Goal: Obtain resource: Obtain resource

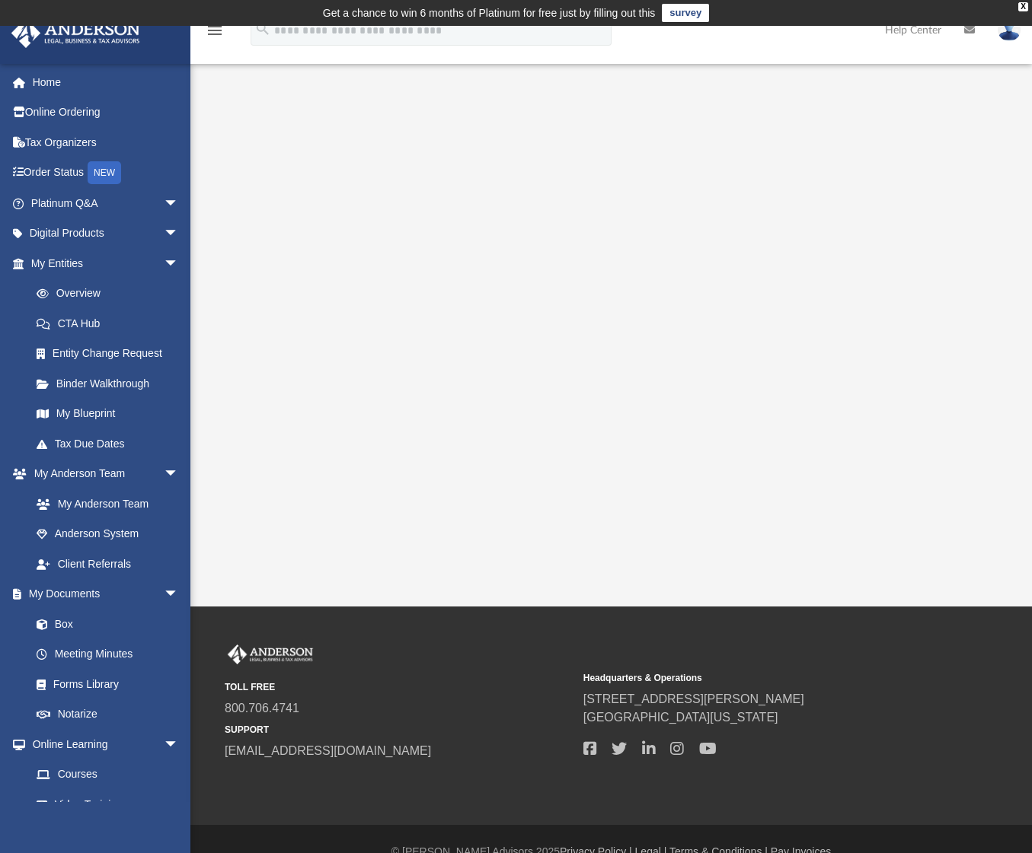
drag, startPoint x: 1030, startPoint y: 324, endPoint x: 1042, endPoint y: 268, distance: 57.6
click at [1032, 271] on html "X Get a chance to win 6 months of Platinum for free just by filling out this su…" at bounding box center [516, 439] width 1032 height 879
click at [29, 76] on link "Home" at bounding box center [106, 82] width 191 height 30
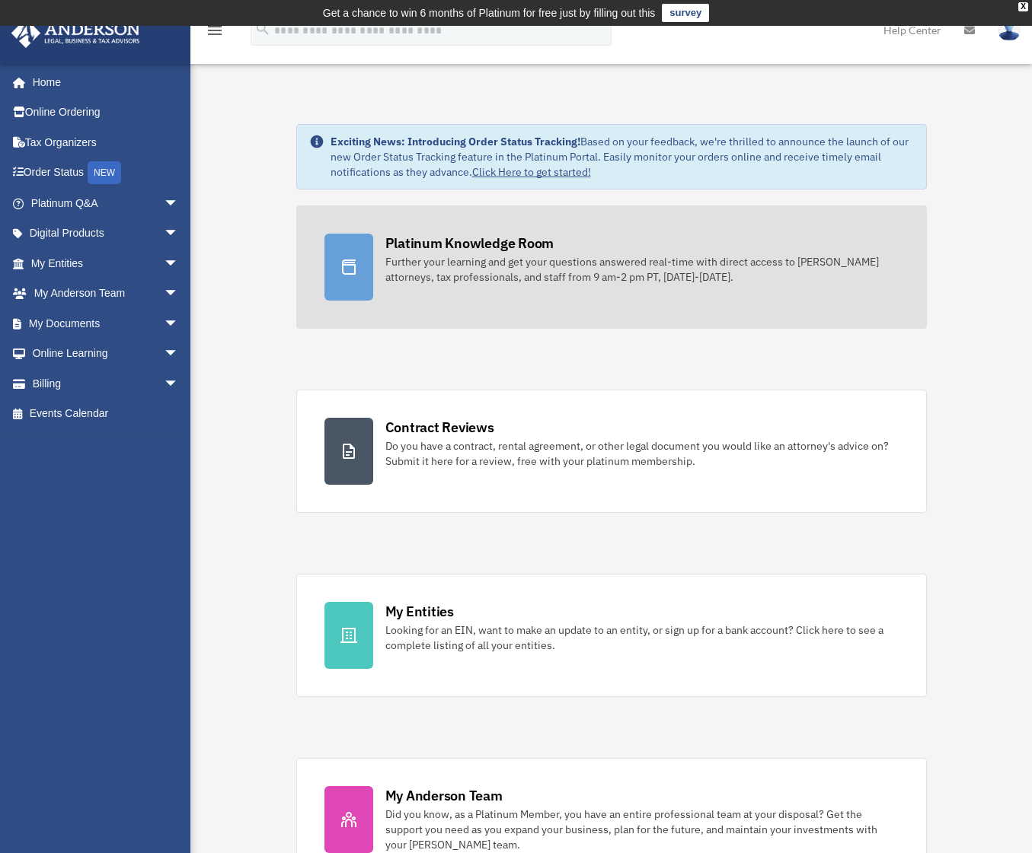
click at [451, 228] on link "Platinum Knowledge Room Further your learning and get your questions answered r…" at bounding box center [611, 267] width 630 height 123
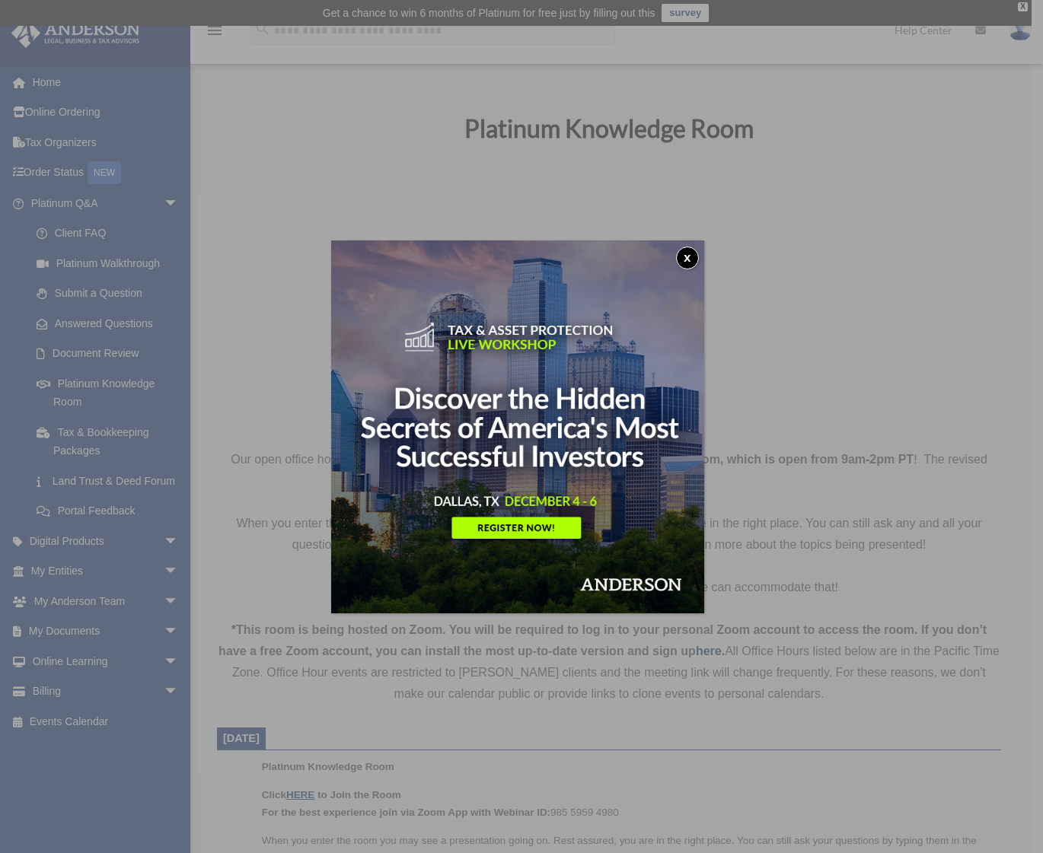
click at [694, 257] on button "x" at bounding box center [687, 258] width 23 height 23
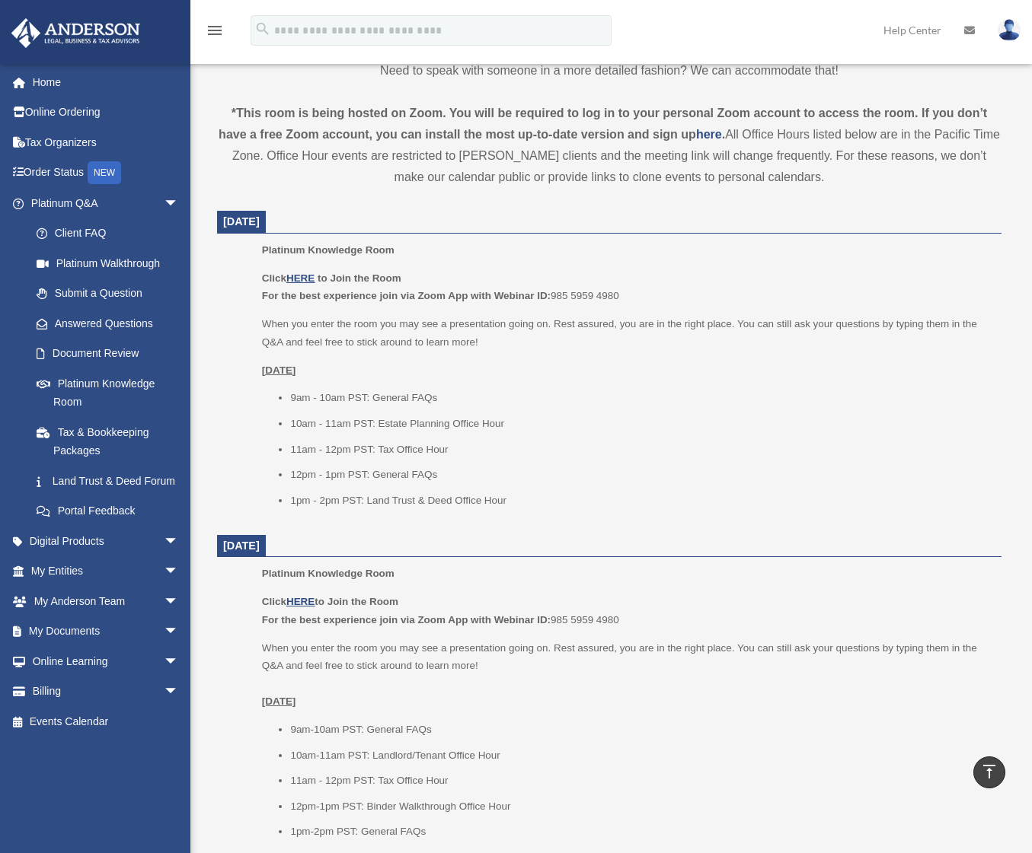
scroll to position [514, 0]
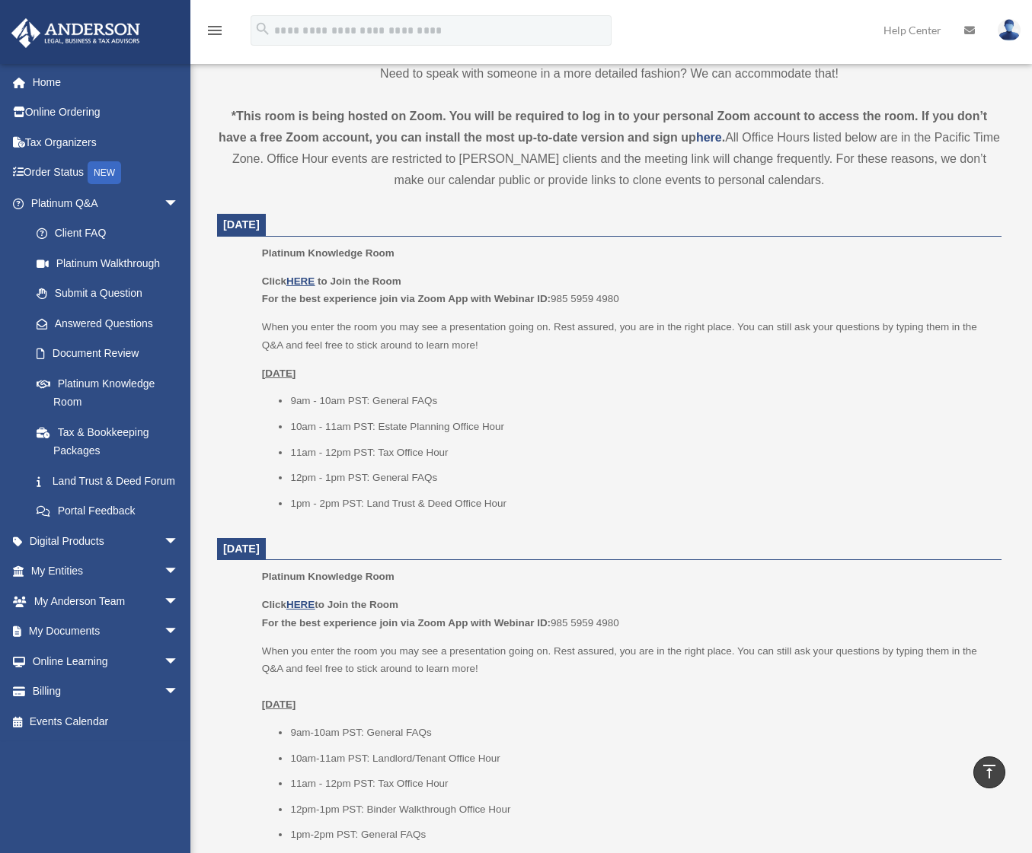
click at [608, 397] on li "9am - 10am PST: General FAQs" at bounding box center [640, 401] width 700 height 18
click at [145, 646] on link "My Documents arrow_drop_down" at bounding box center [106, 632] width 191 height 30
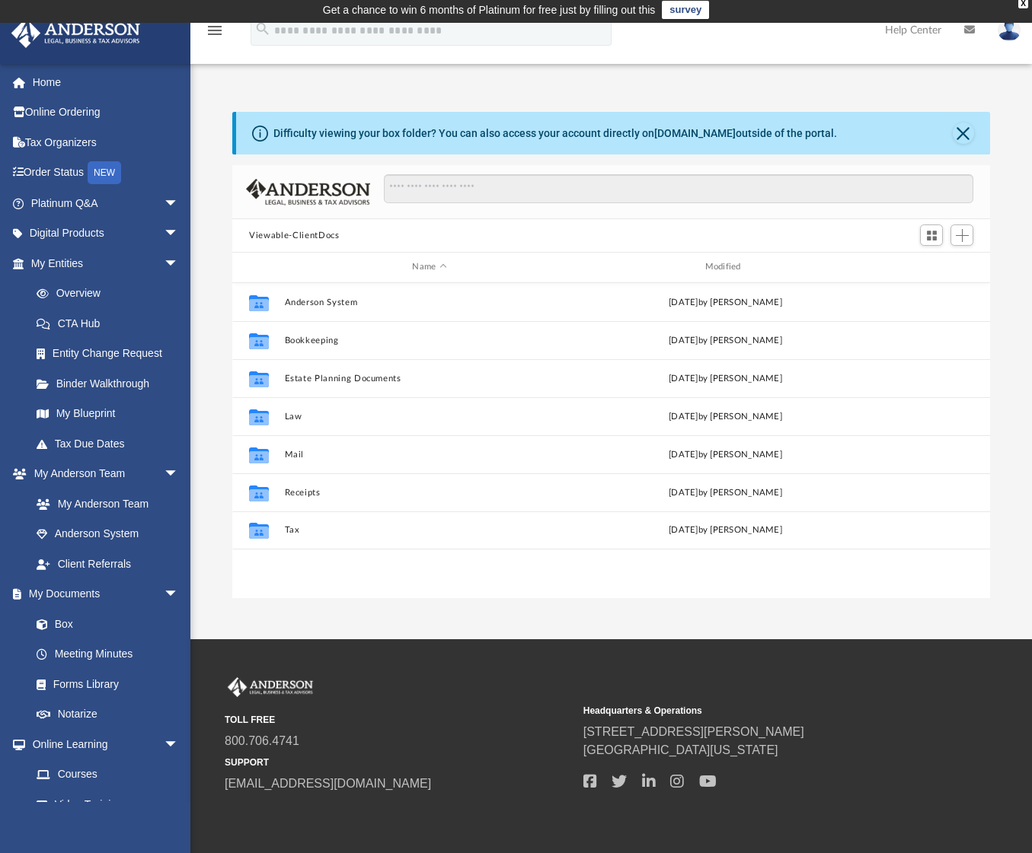
scroll to position [2, 0]
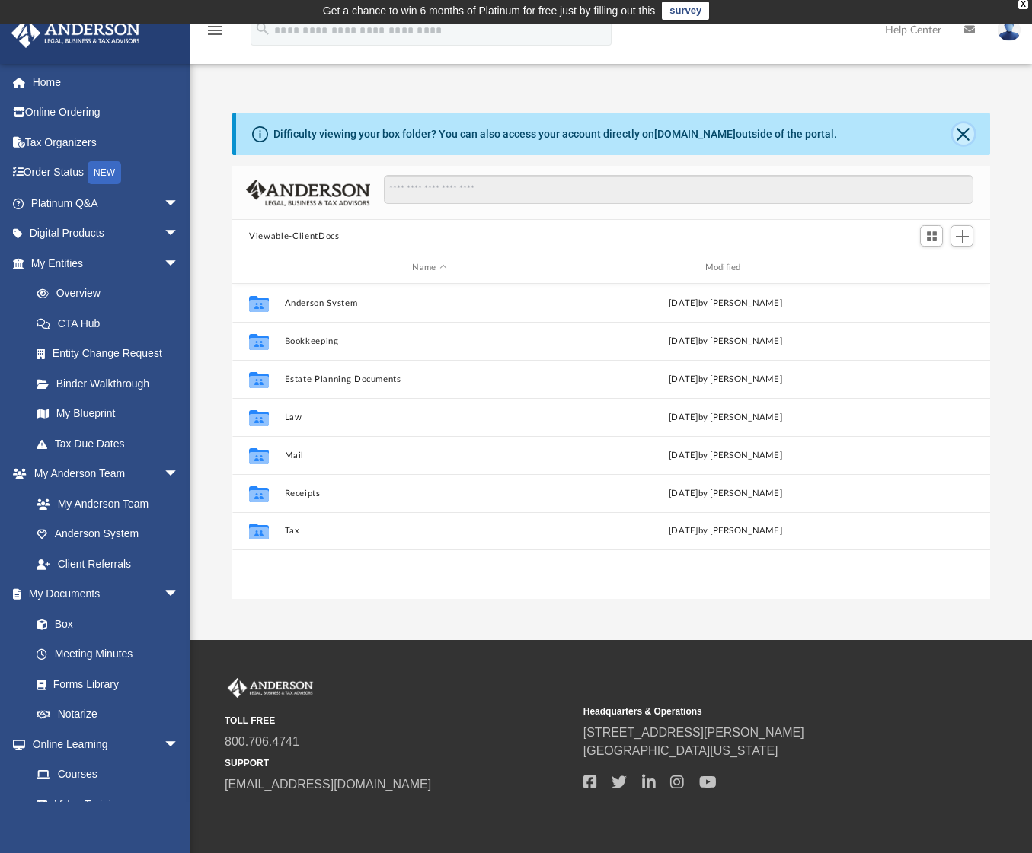
click at [956, 136] on button "Close" at bounding box center [962, 133] width 21 height 21
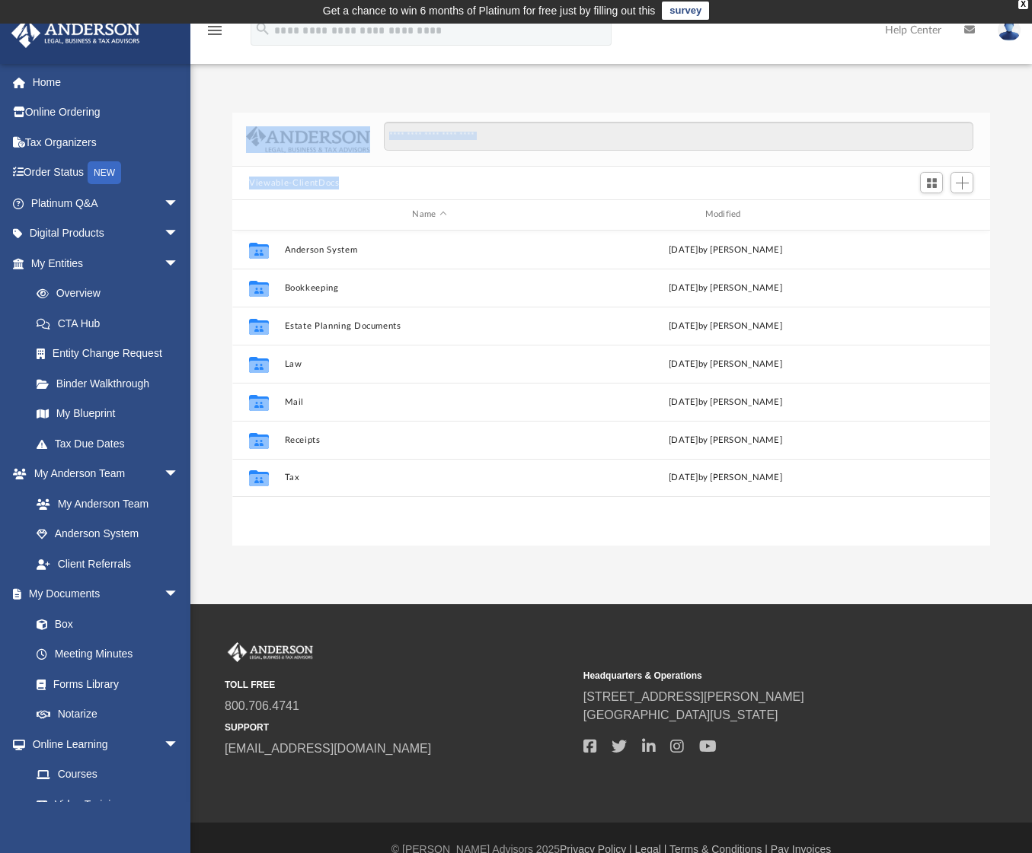
drag, startPoint x: 192, startPoint y: 223, endPoint x: 192, endPoint y: 249, distance: 25.9
click at [192, 250] on div "Difficulty viewing your box folder? You can also access your account directly o…" at bounding box center [610, 329] width 841 height 433
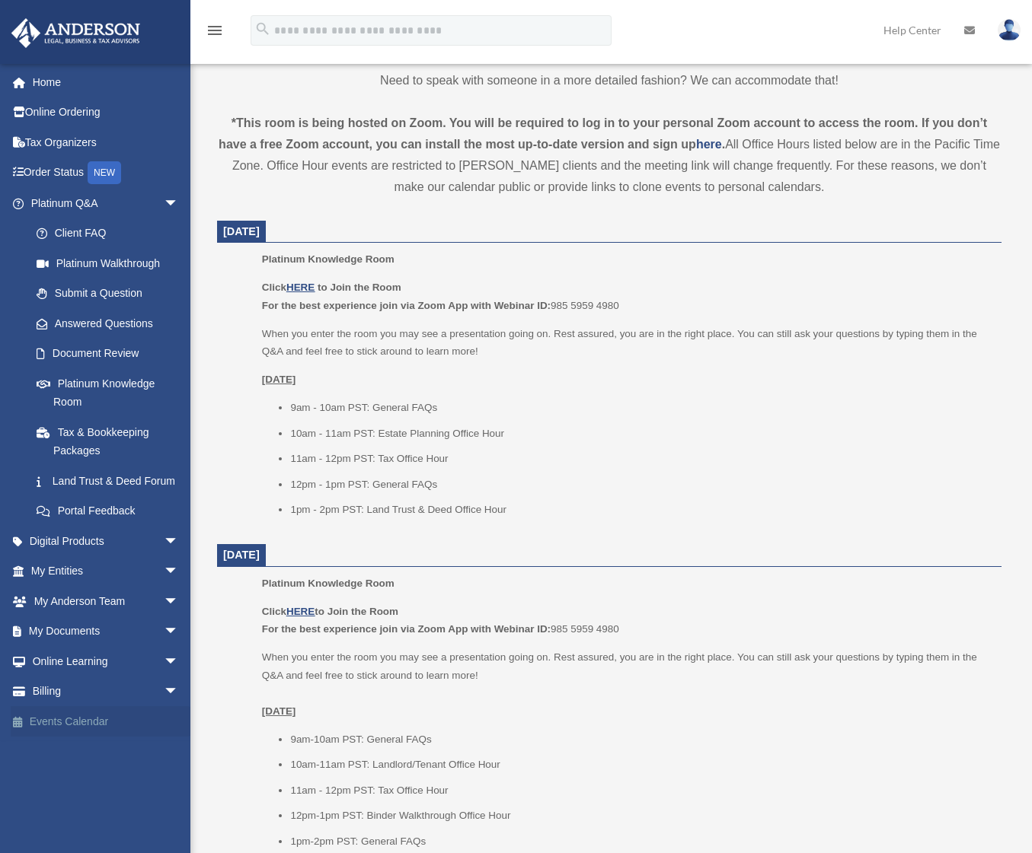
scroll to position [510, 0]
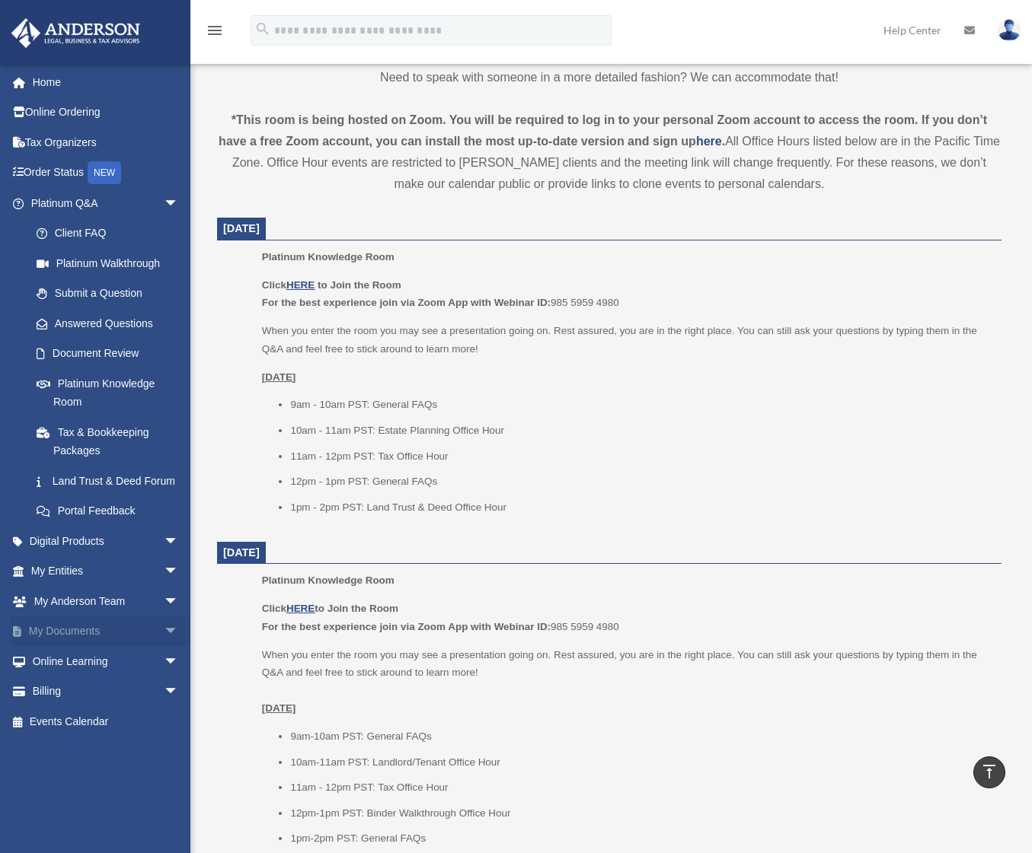
click at [164, 646] on span "arrow_drop_down" at bounding box center [179, 632] width 30 height 31
click at [109, 707] on link "Meeting Minutes" at bounding box center [111, 692] width 180 height 30
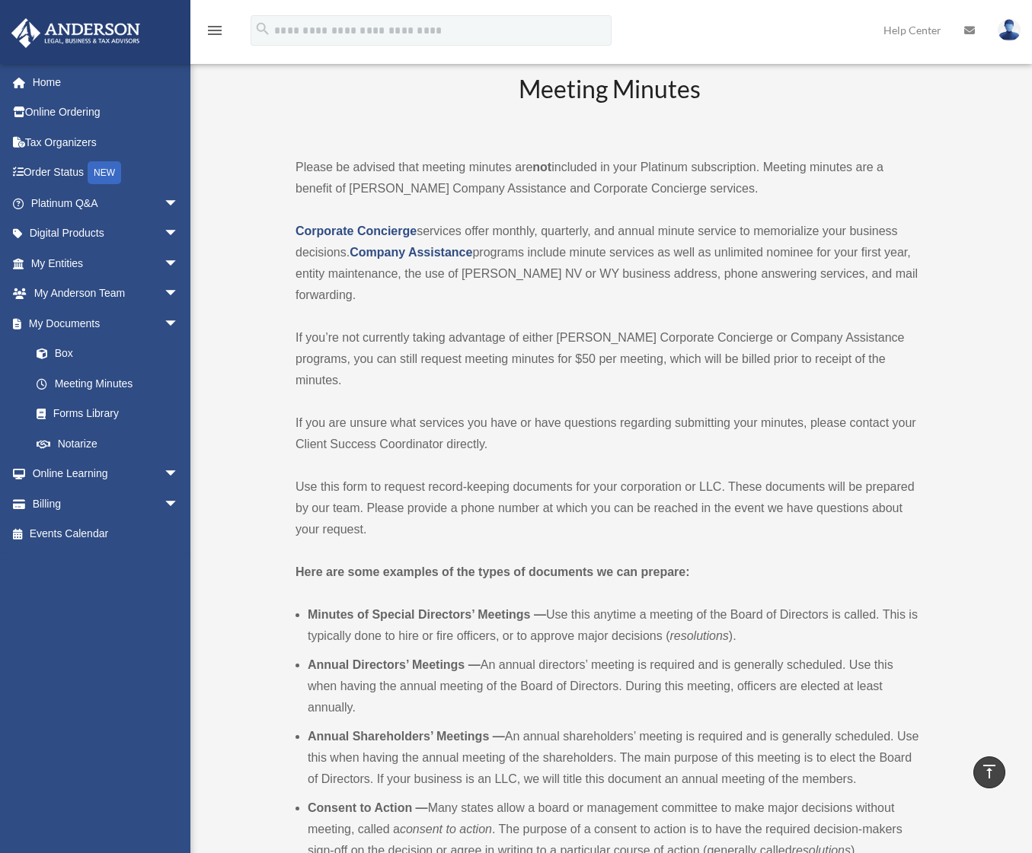
scroll to position [31, 0]
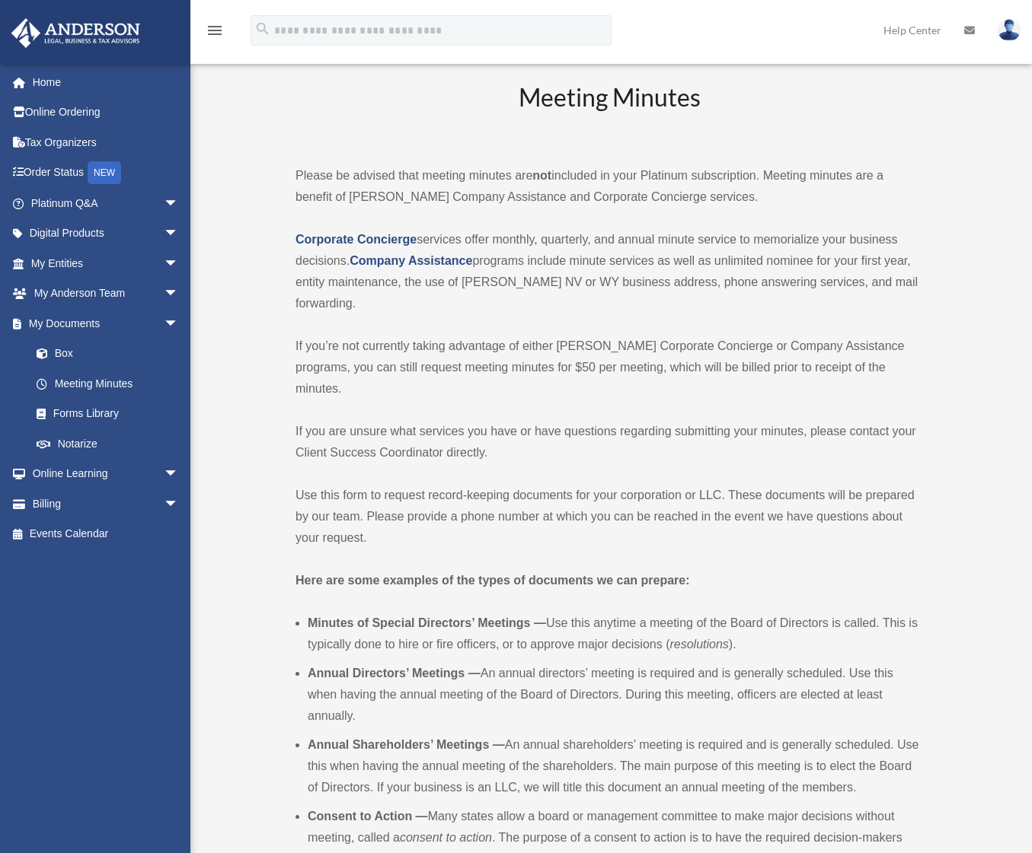
click at [450, 282] on p "Corporate Concierge services offer monthly, quarterly, and annual minute servic…" at bounding box center [608, 271] width 627 height 85
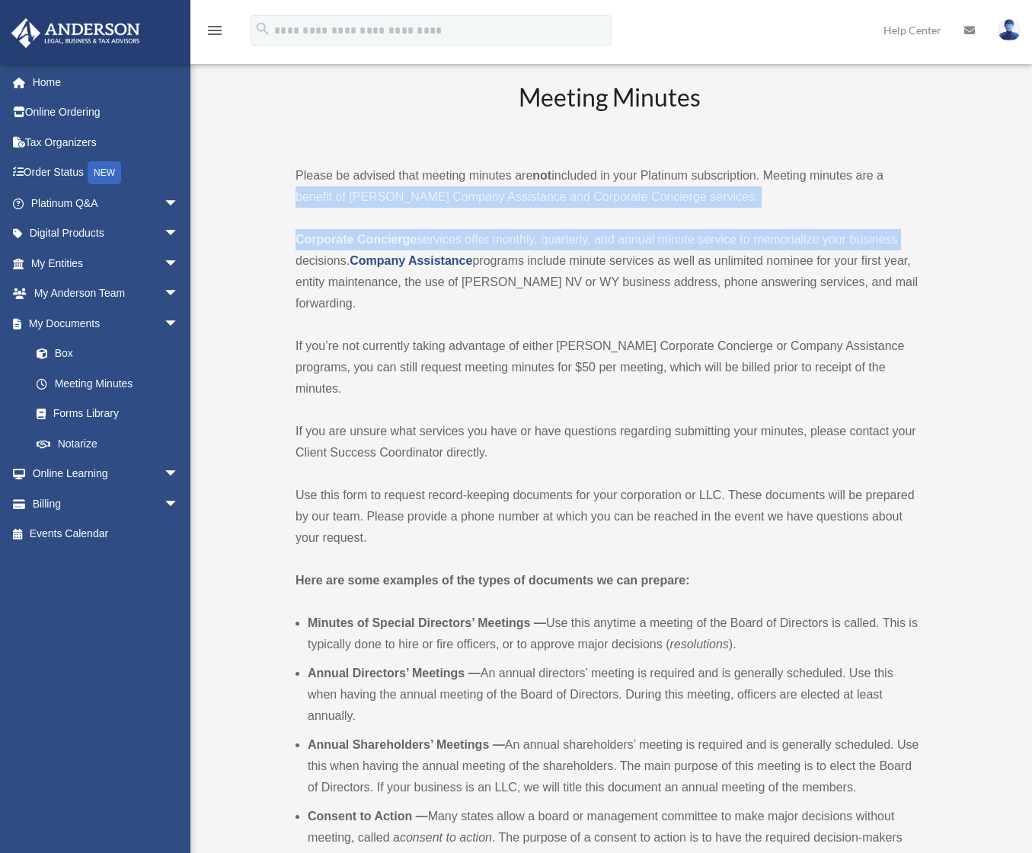
drag, startPoint x: 1031, startPoint y: 148, endPoint x: 1006, endPoint y: 199, distance: 55.8
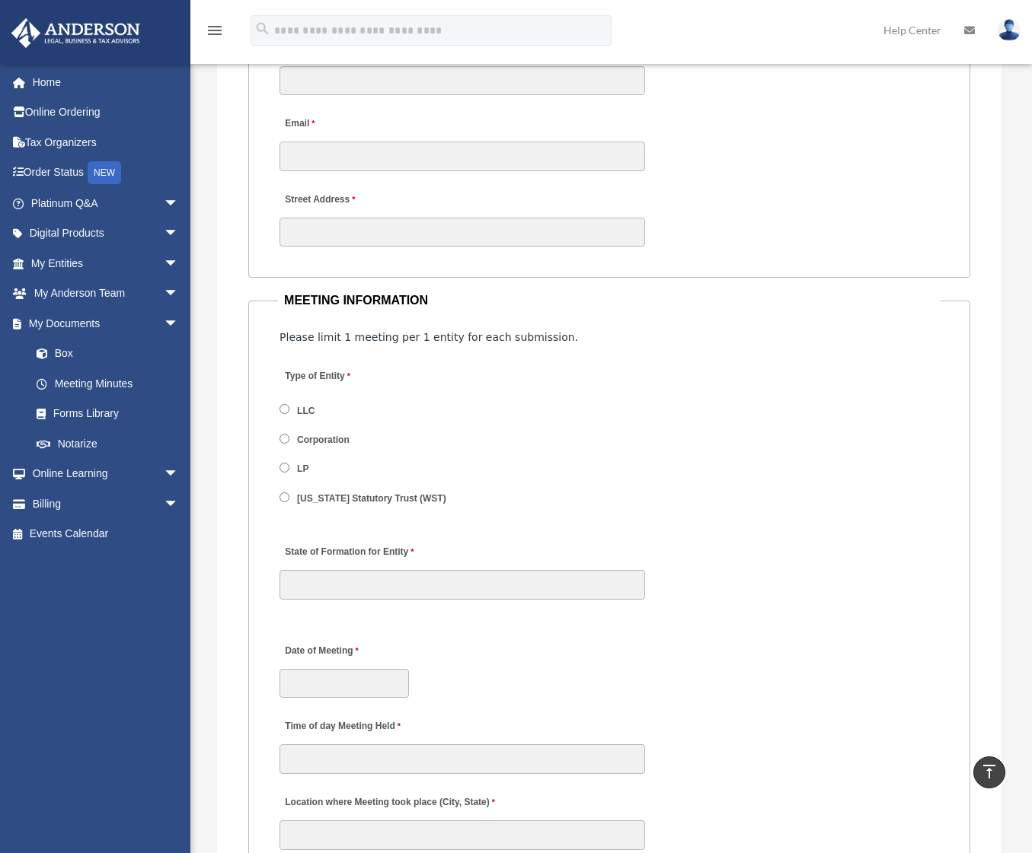
scroll to position [1946, 0]
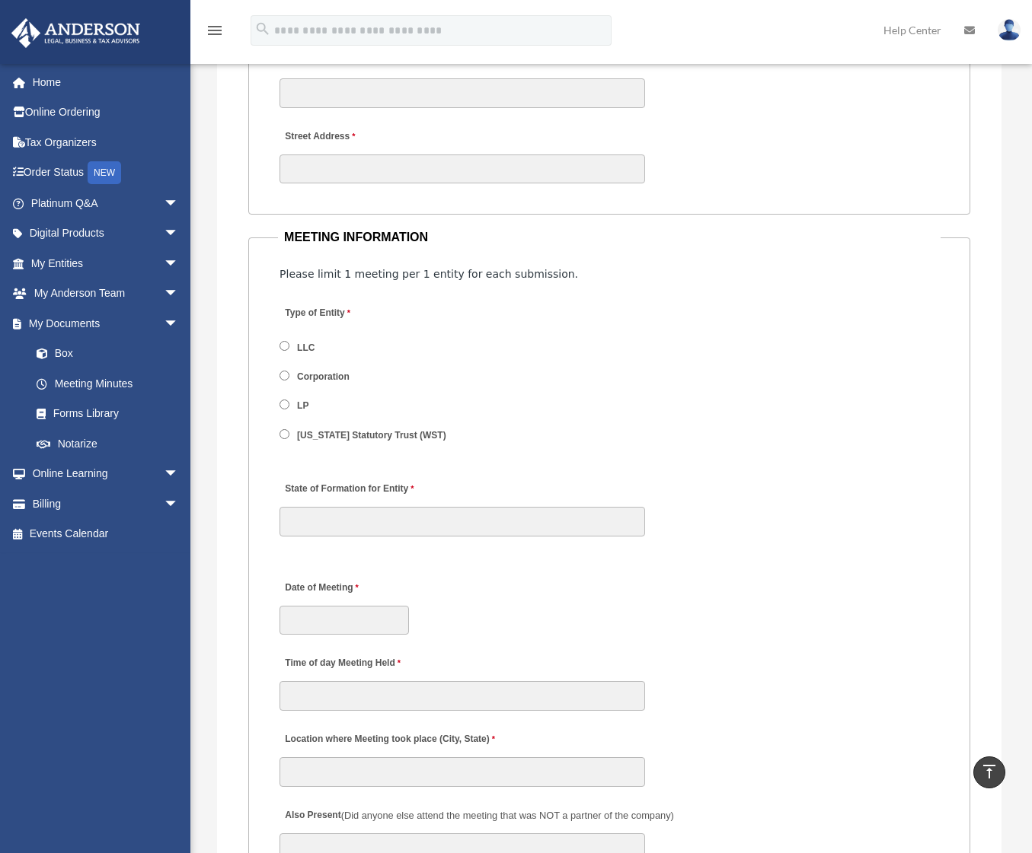
click at [824, 462] on div "Name of LLC 80 characters left. Name of Corp 80 characters left. Name of LP 80 …" at bounding box center [609, 500] width 662 height 76
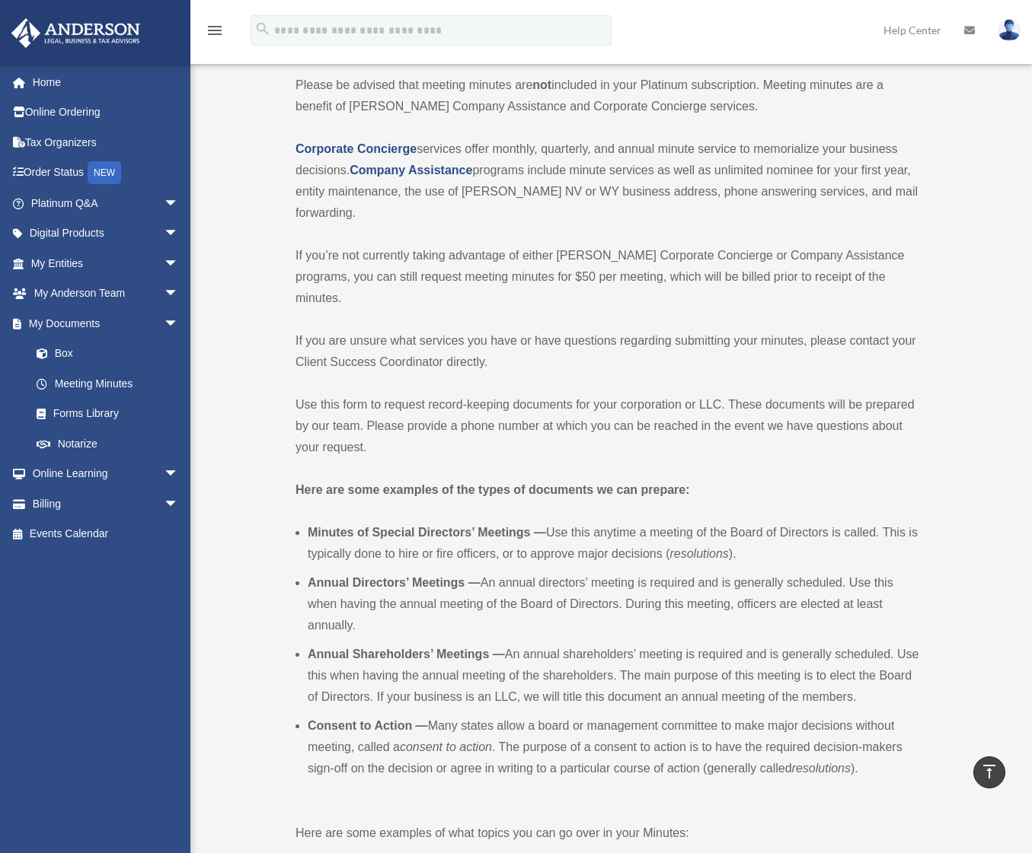
scroll to position [0, 0]
